Goal: Task Accomplishment & Management: Complete application form

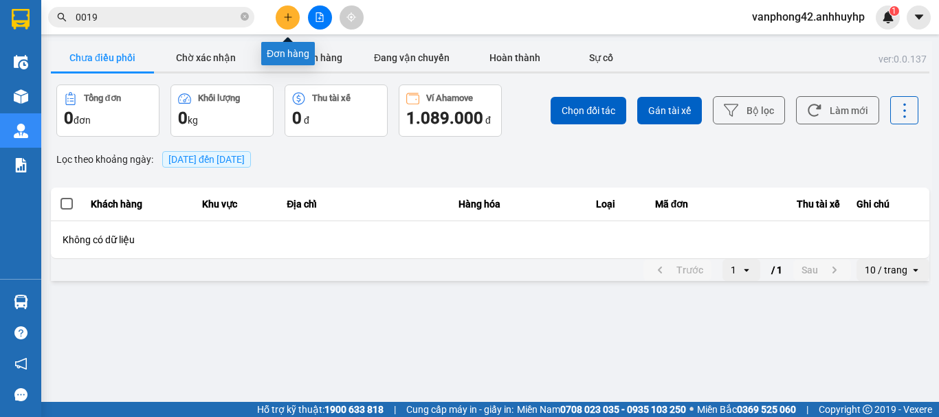
click at [285, 15] on icon "plus" at bounding box center [288, 17] width 10 height 10
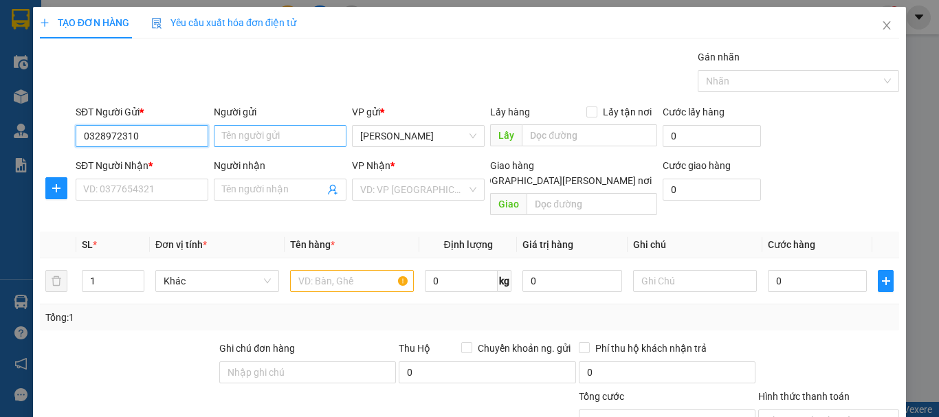
type input "0328972310"
click at [264, 141] on input "Người gửi" at bounding box center [280, 136] width 133 height 22
type input "D"
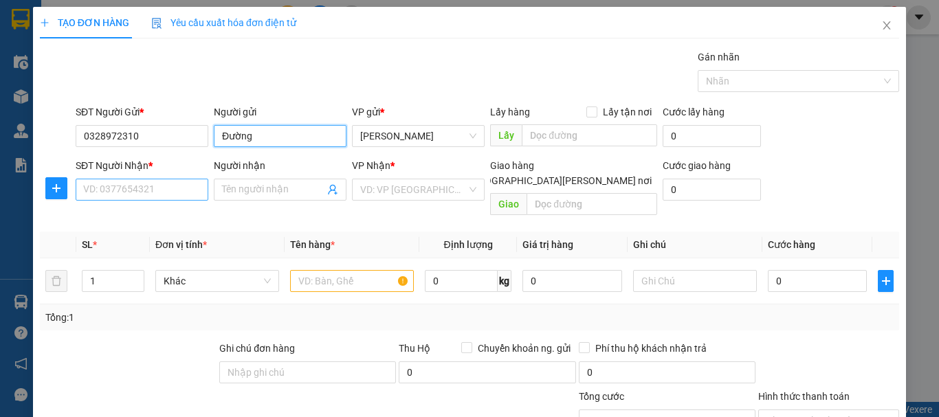
type input "Đường"
click at [138, 193] on input "SĐT Người Nhận *" at bounding box center [142, 190] width 133 height 22
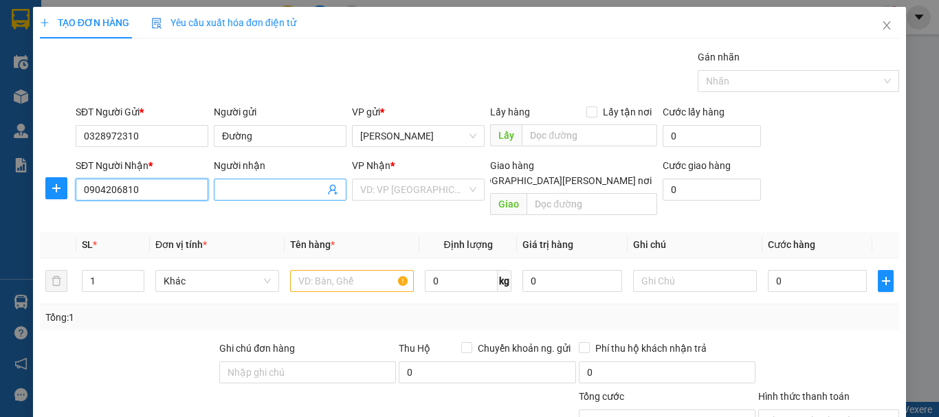
type input "0904206810"
click at [240, 191] on input "Người nhận" at bounding box center [273, 189] width 102 height 15
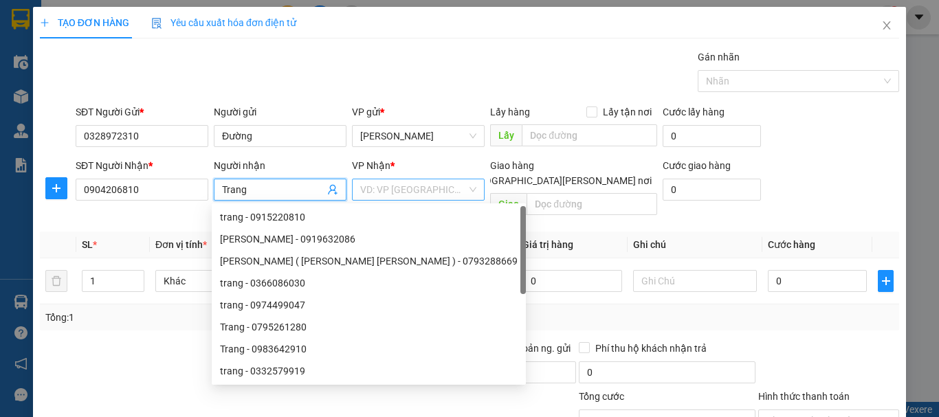
type input "Trang"
click at [410, 188] on input "search" at bounding box center [413, 189] width 107 height 21
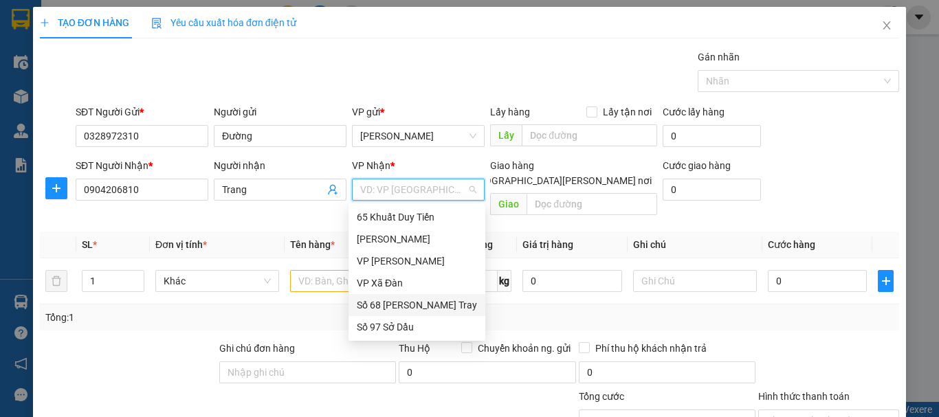
click at [424, 306] on div "Số 68 [PERSON_NAME] Tray" at bounding box center [417, 305] width 120 height 15
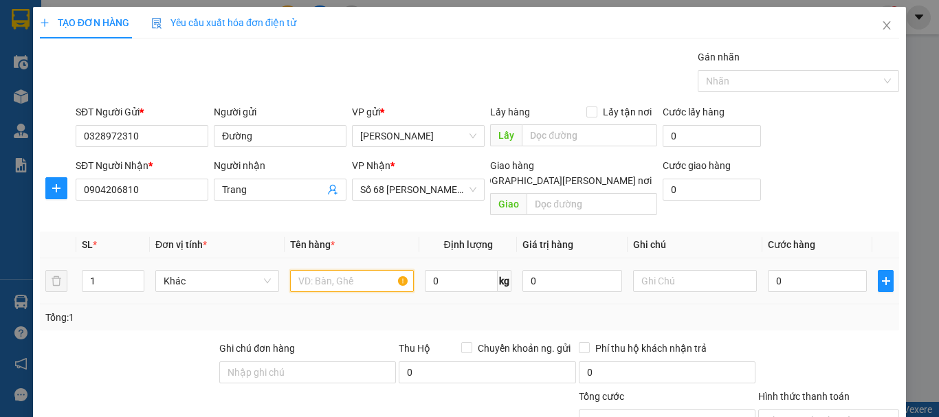
click at [357, 270] on input "text" at bounding box center [352, 281] width 124 height 22
type input "hộp"
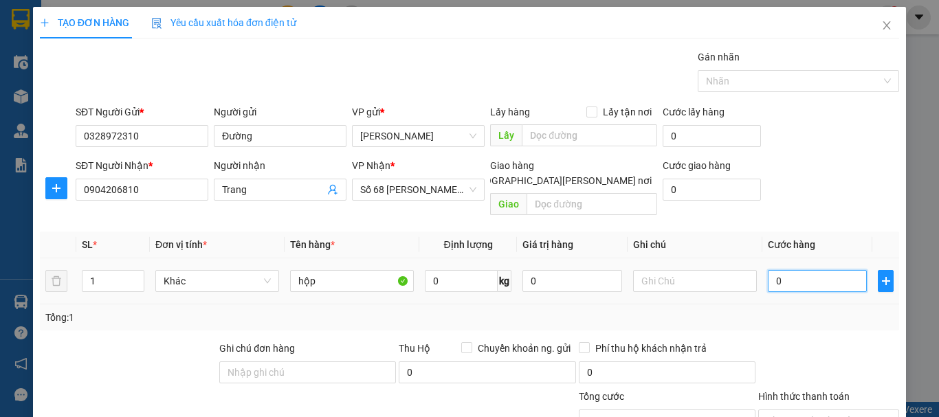
click at [784, 270] on input "0" at bounding box center [817, 281] width 99 height 22
type input "4"
type input "40"
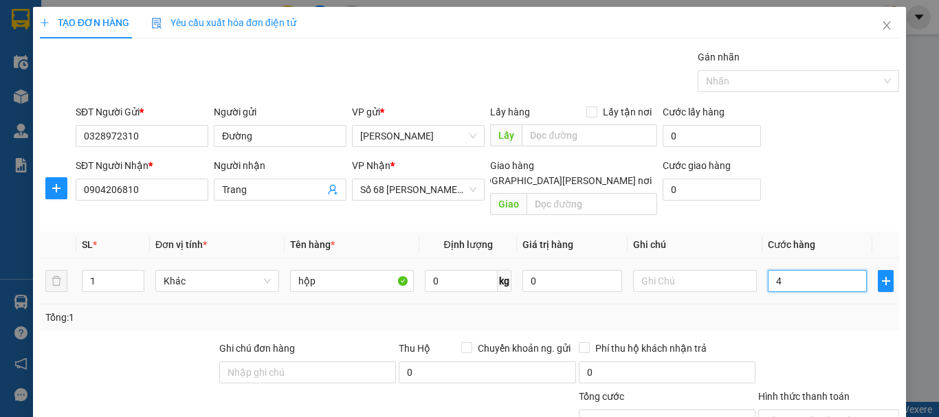
type input "40"
type input "400"
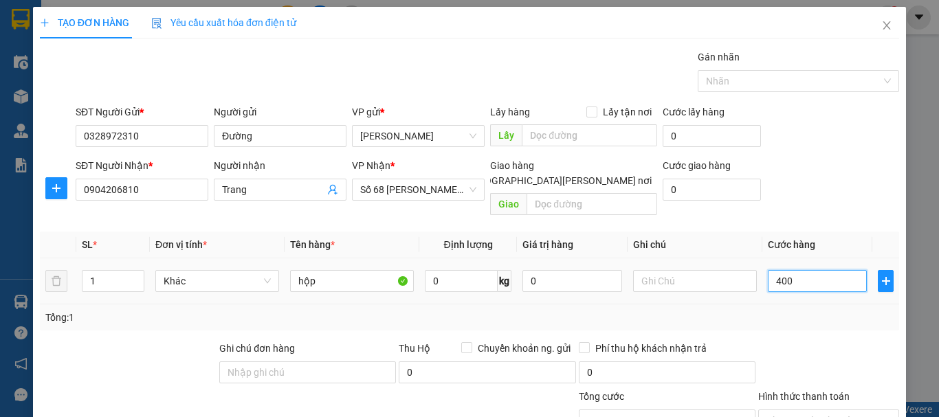
type input "4.000"
type input "40.000"
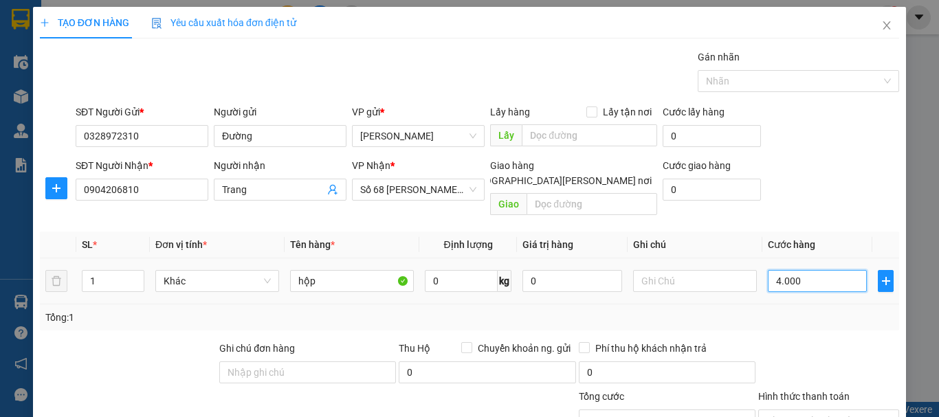
type input "40.000"
click at [825, 341] on div at bounding box center [829, 365] width 144 height 48
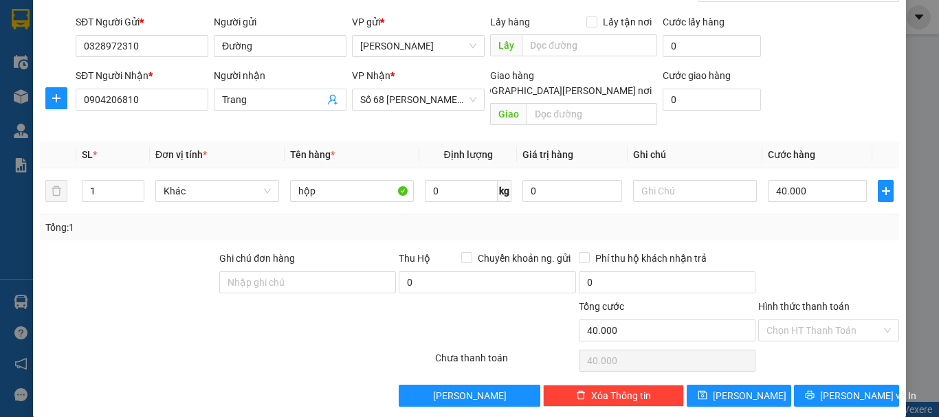
scroll to position [91, 0]
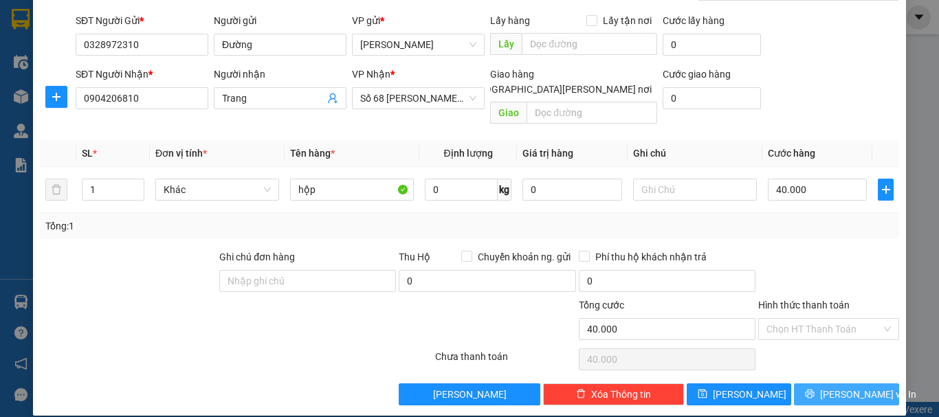
click at [800, 384] on button "[PERSON_NAME] và In" at bounding box center [846, 395] width 105 height 22
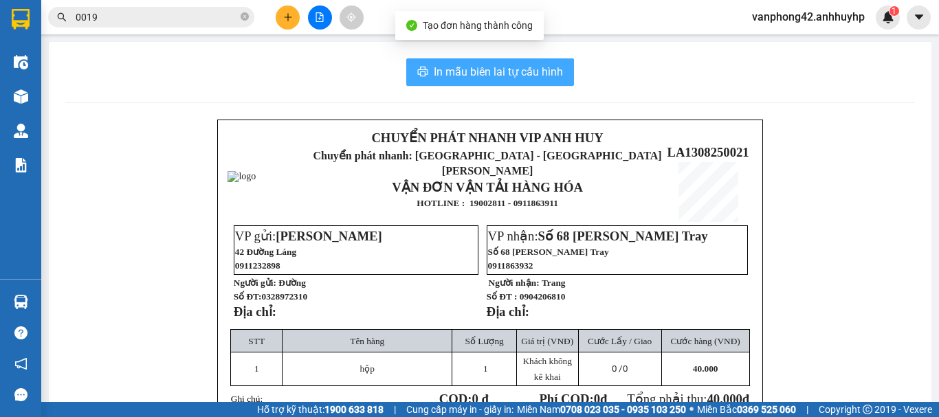
click at [497, 76] on span "In mẫu biên lai tự cấu hình" at bounding box center [498, 71] width 129 height 17
